Goal: Check status: Check status

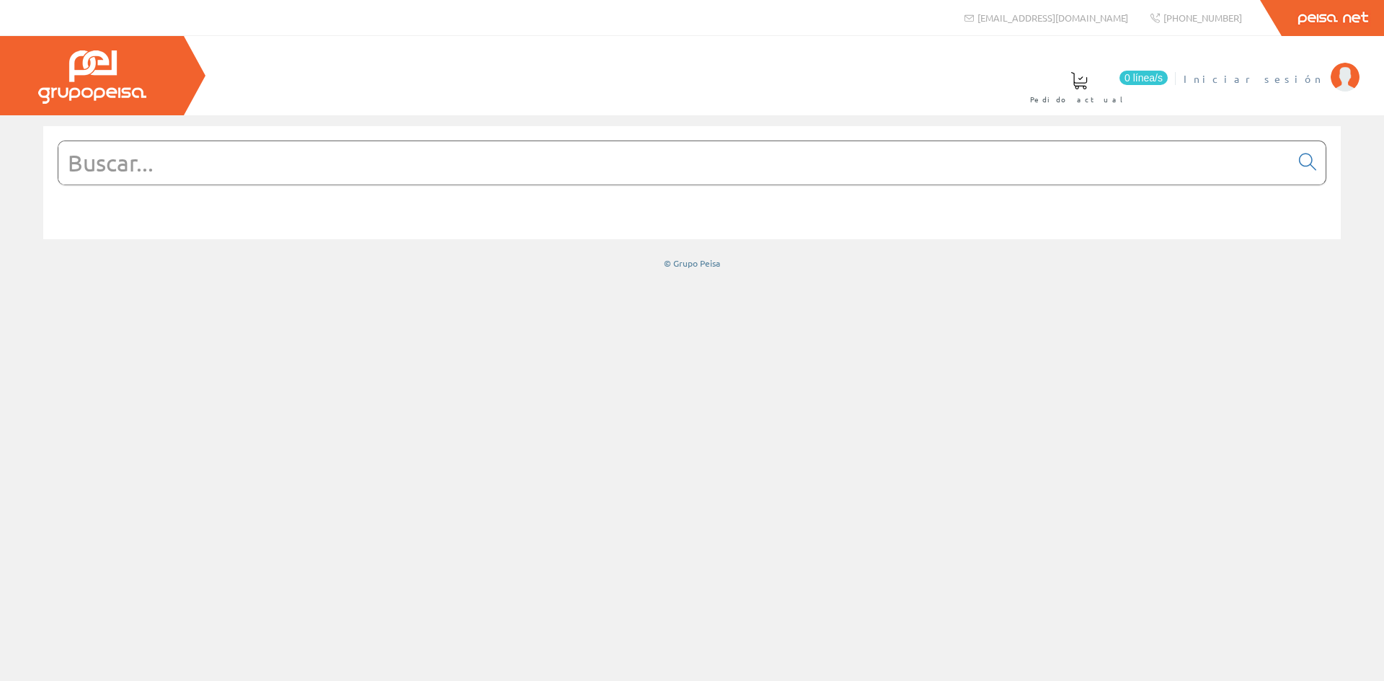
click at [1298, 70] on link "Iniciar sesión" at bounding box center [1272, 67] width 176 height 14
click at [314, 180] on input "text" at bounding box center [674, 162] width 1232 height 43
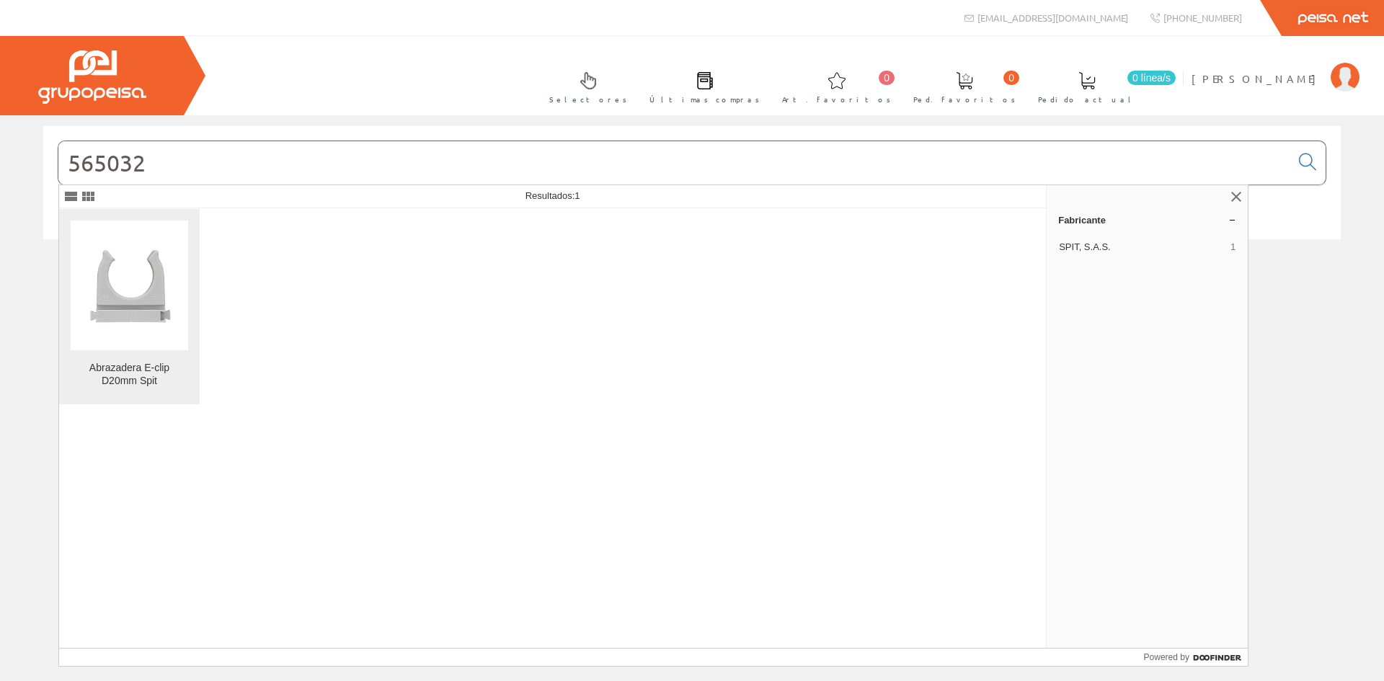
type input "565032"
click at [138, 258] on img at bounding box center [129, 284] width 117 height 117
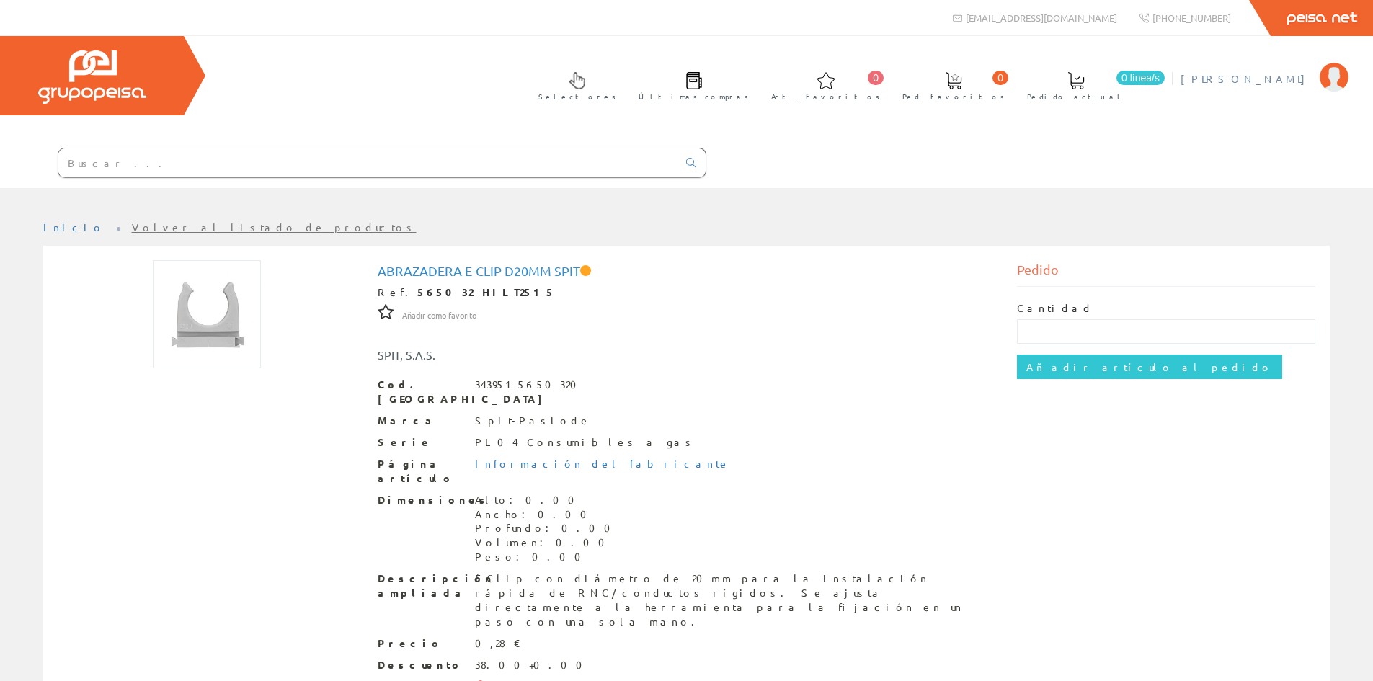
click at [1266, 84] on span "[PERSON_NAME]" at bounding box center [1247, 78] width 132 height 14
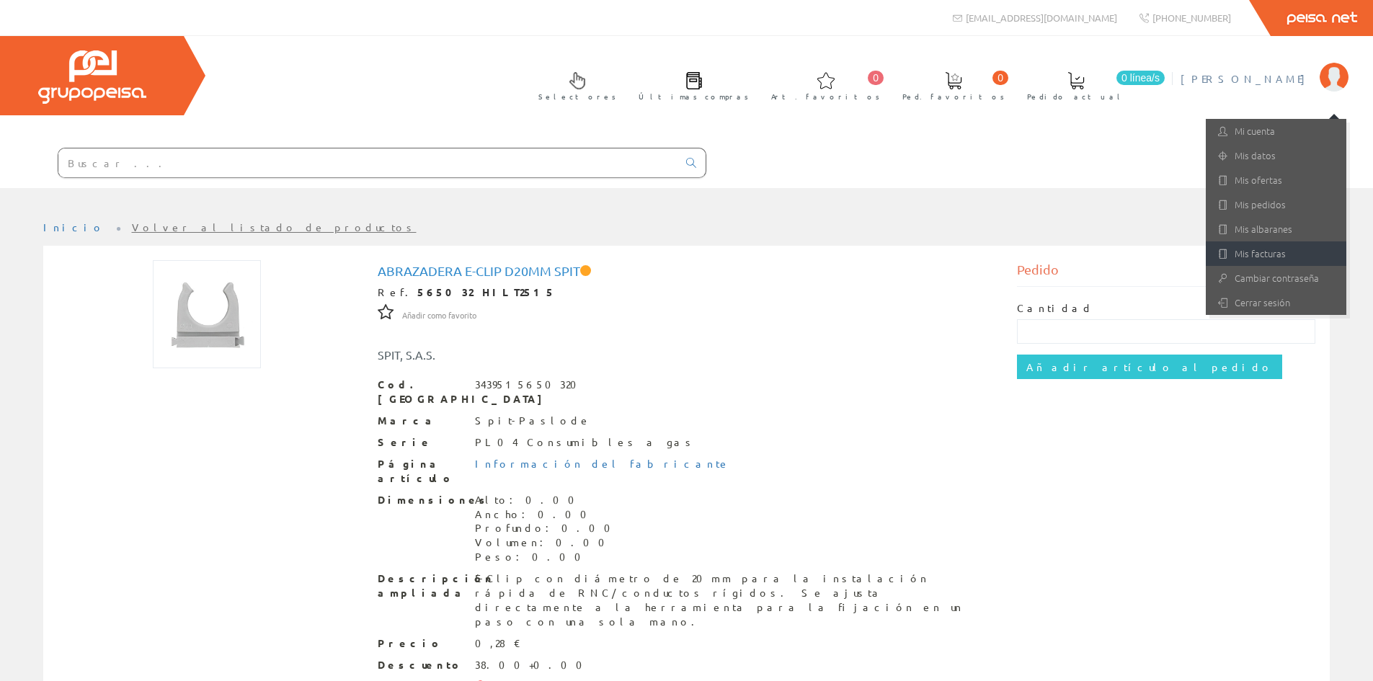
click at [1229, 249] on link "Mis facturas" at bounding box center [1276, 253] width 141 height 25
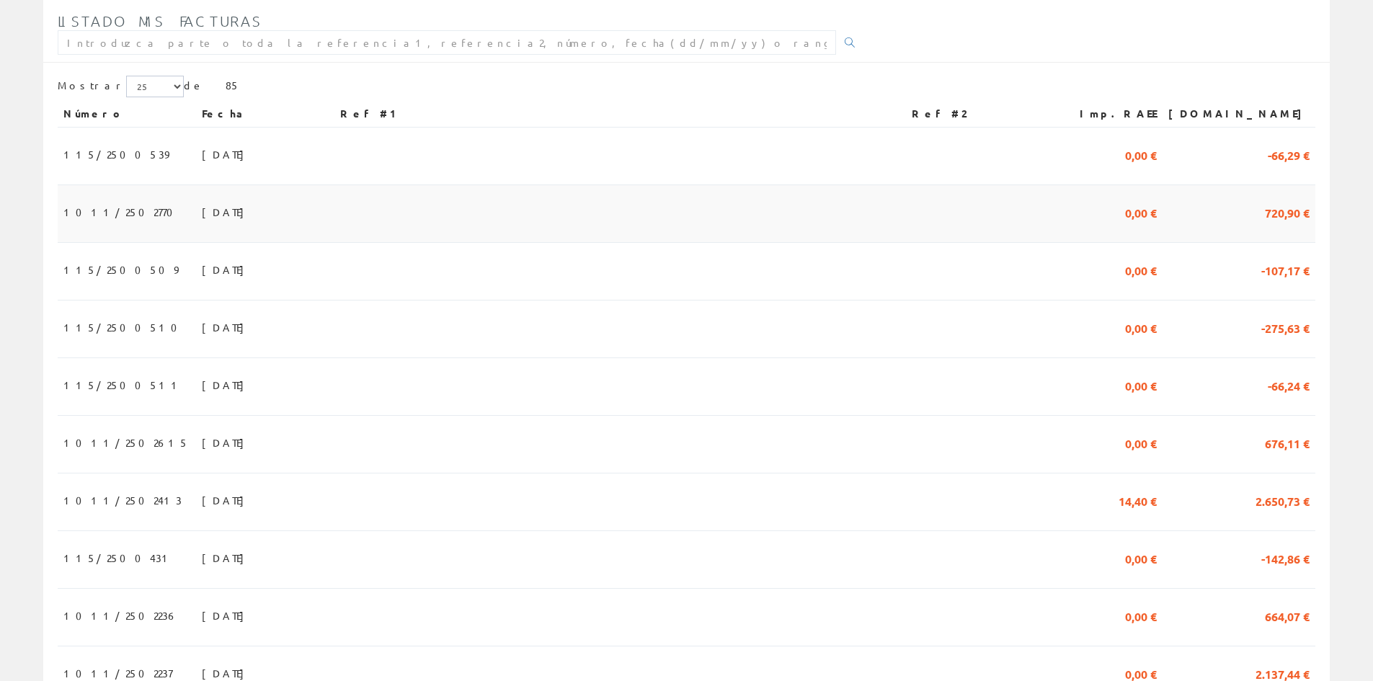
scroll to position [288, 0]
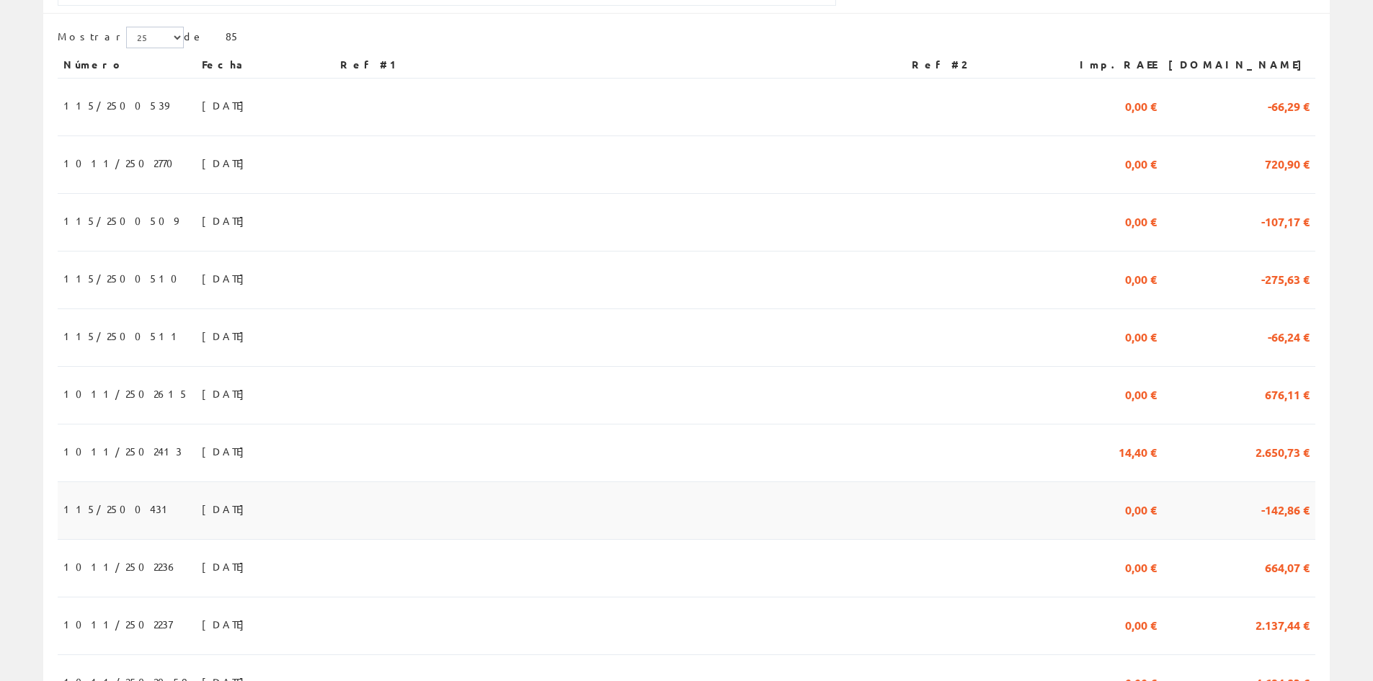
click at [74, 506] on span "115/2500431" at bounding box center [118, 509] width 110 height 25
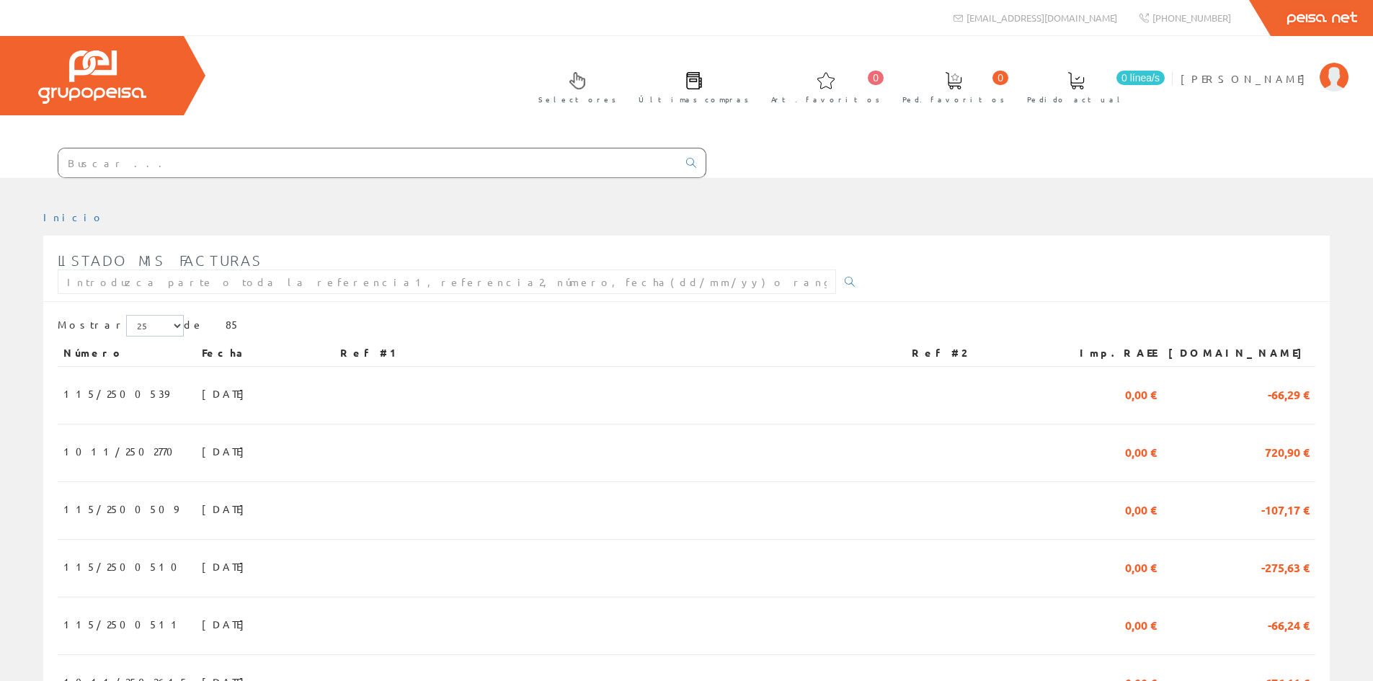
scroll to position [288, 0]
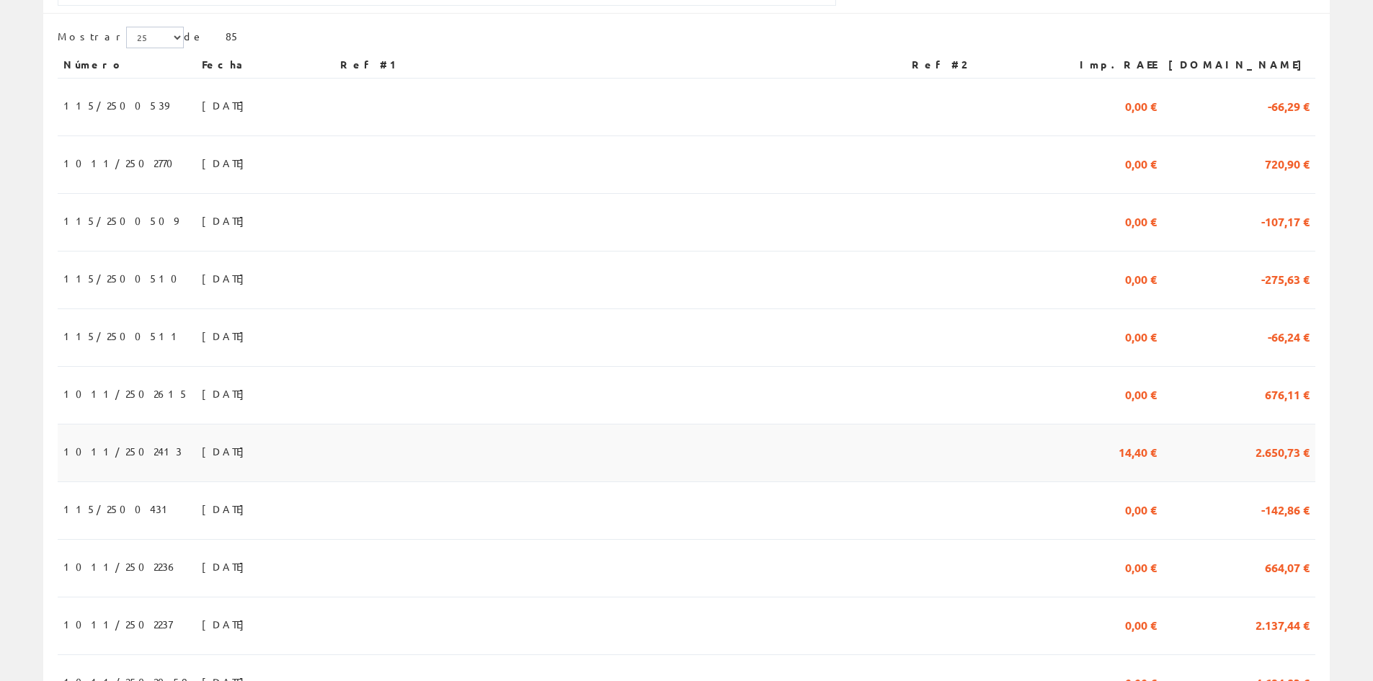
click at [78, 456] on span "1011/2502413" at bounding box center [122, 451] width 118 height 25
click at [110, 456] on span "1011/2502413" at bounding box center [122, 451] width 118 height 25
click at [202, 451] on span "31/07/2025" at bounding box center [227, 451] width 50 height 25
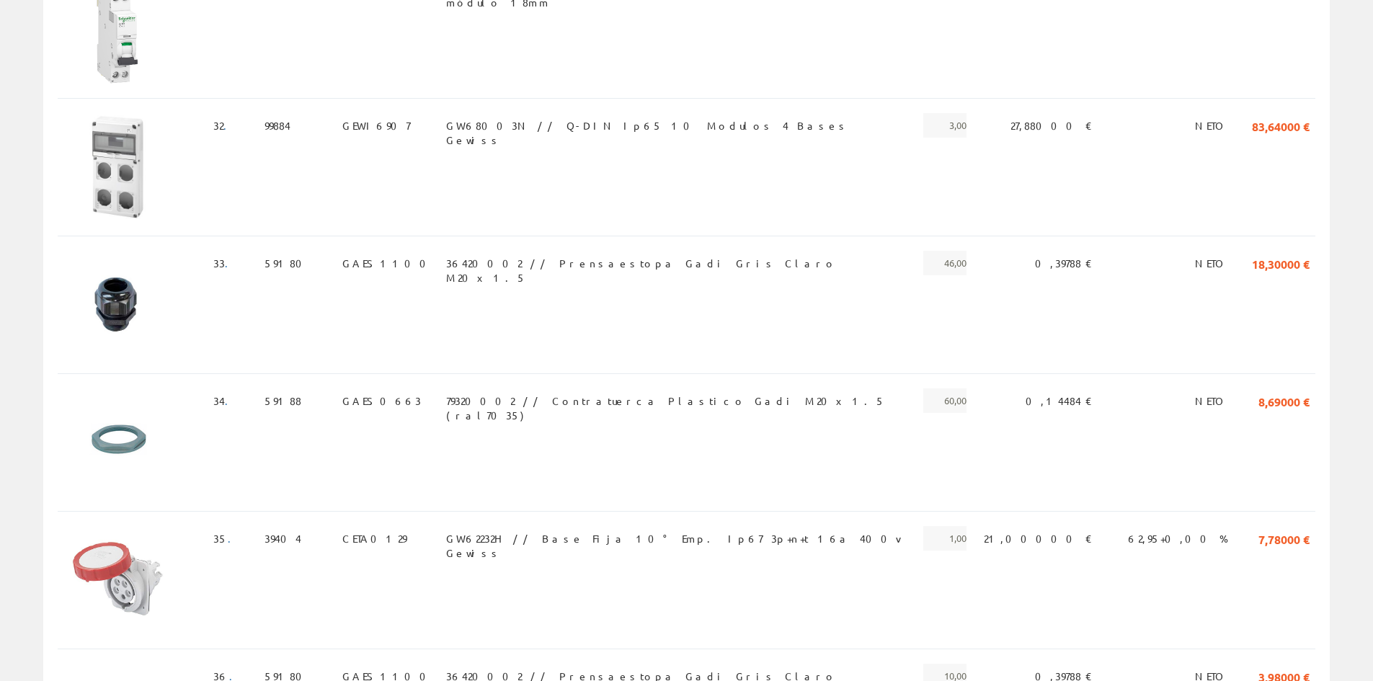
scroll to position [4469, 0]
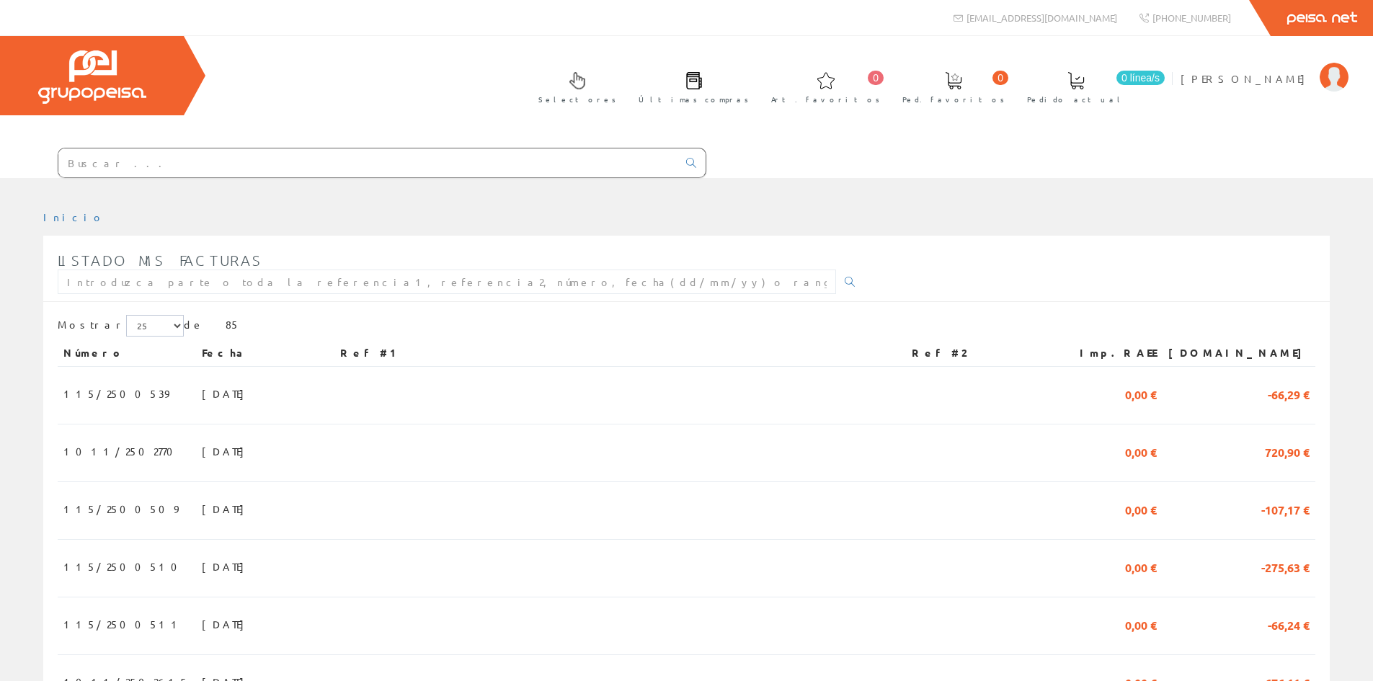
scroll to position [288, 0]
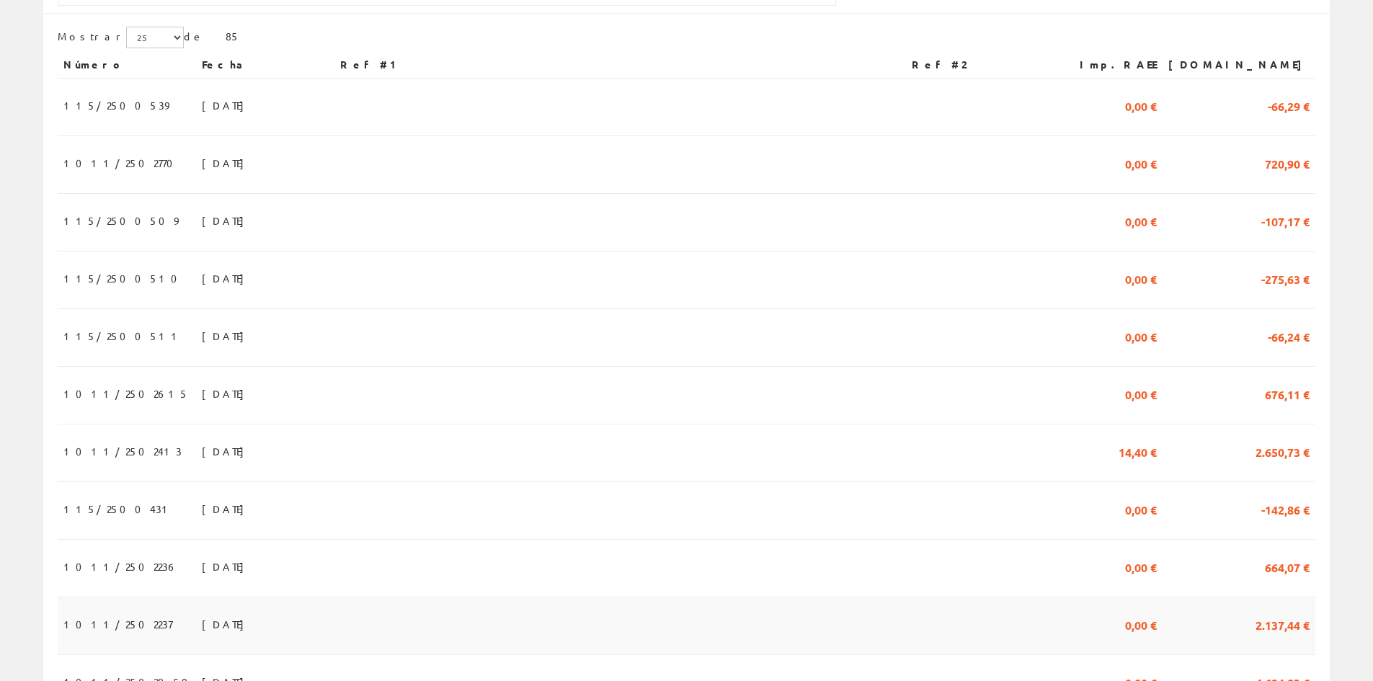
click at [75, 636] on span "1011/2502237" at bounding box center [117, 624] width 109 height 25
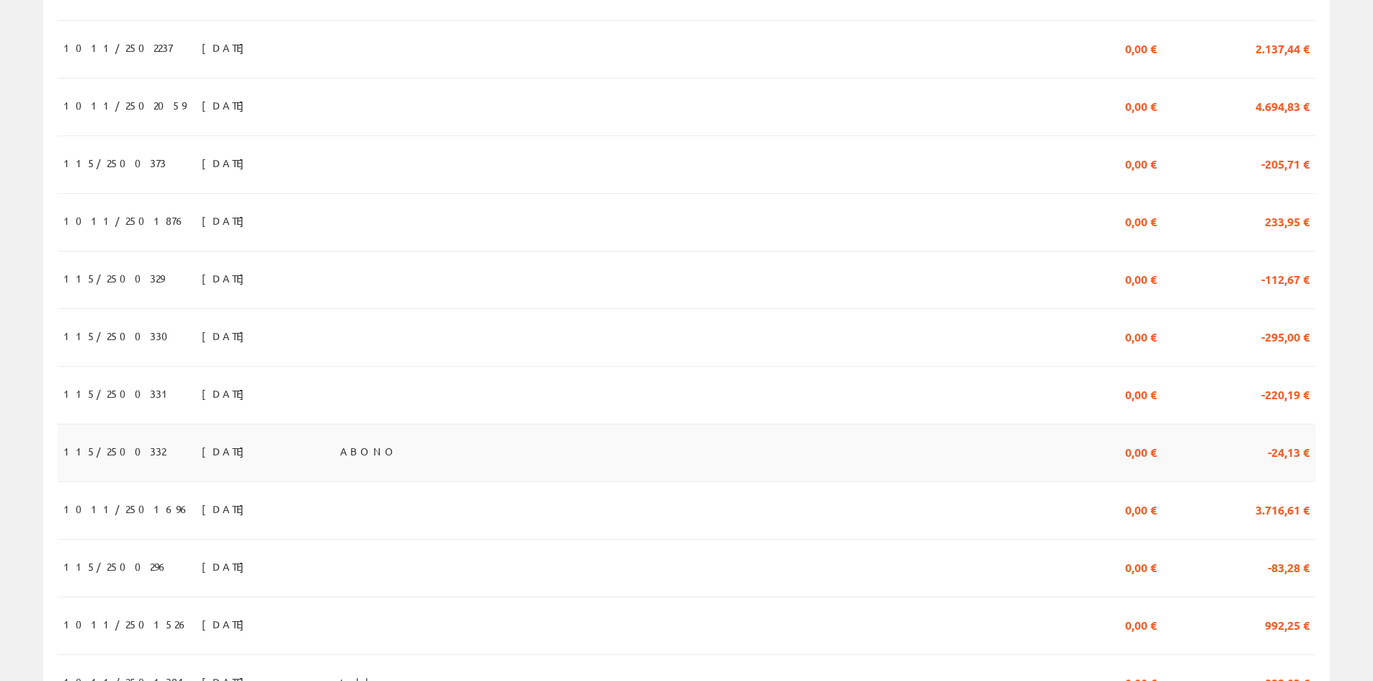
scroll to position [937, 0]
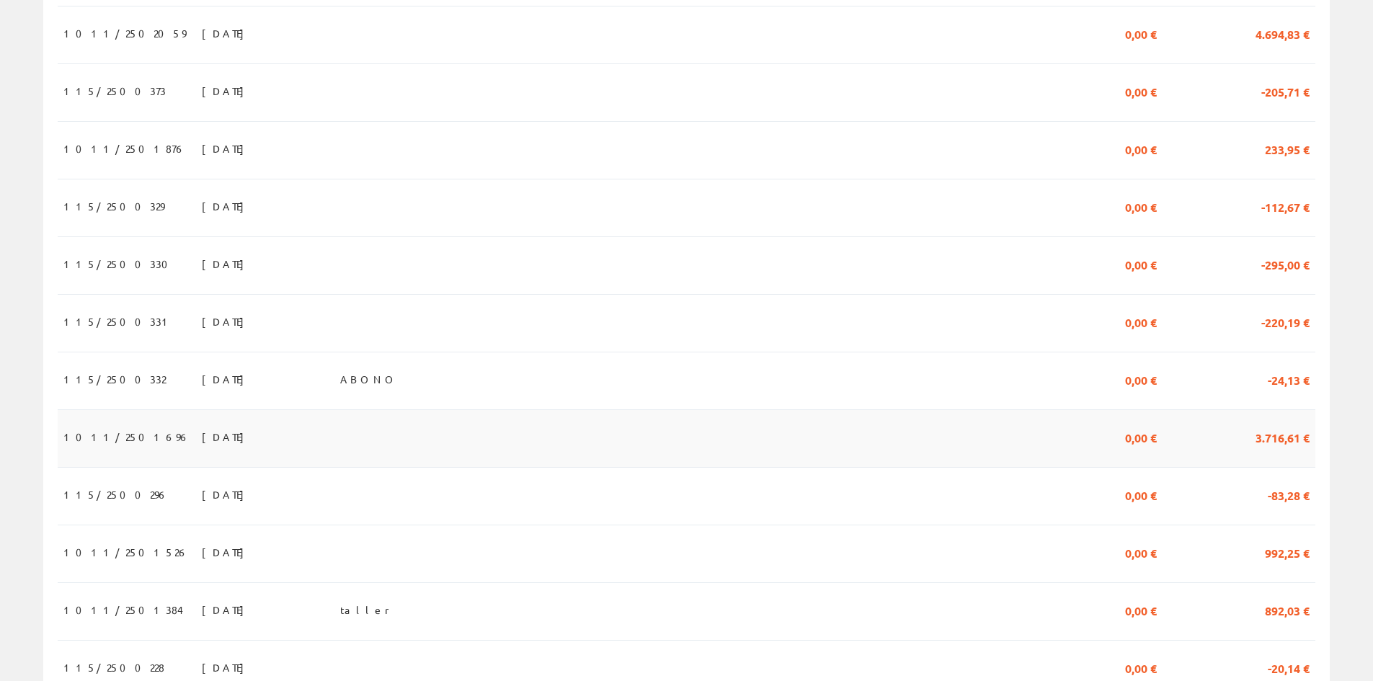
click at [202, 449] on span "[DATE]" at bounding box center [227, 437] width 50 height 25
